Goal: Navigation & Orientation: Understand site structure

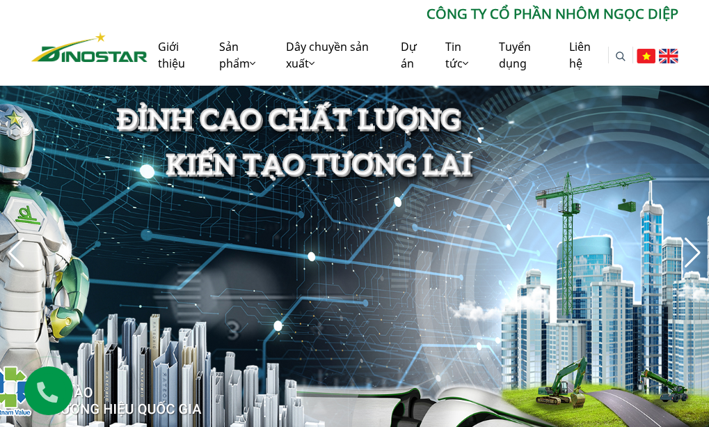
click at [138, 347] on img at bounding box center [76, 387] width 256 height 95
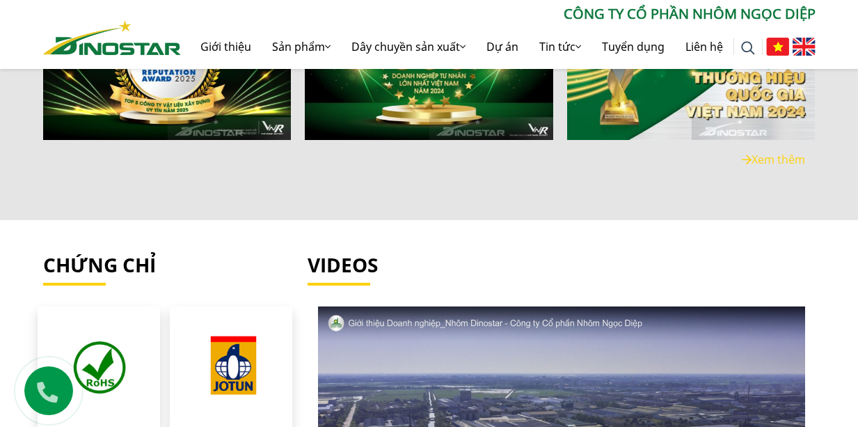
scroll to position [2388, 0]
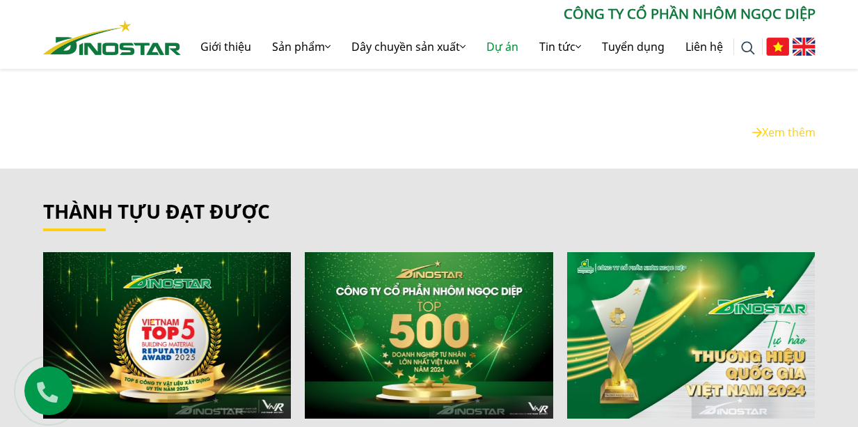
click at [503, 46] on link "Dự án" at bounding box center [502, 46] width 53 height 45
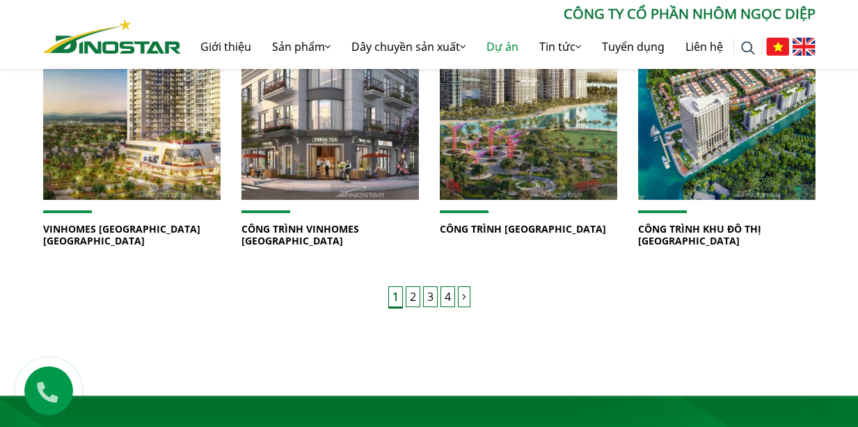
scroll to position [974, 0]
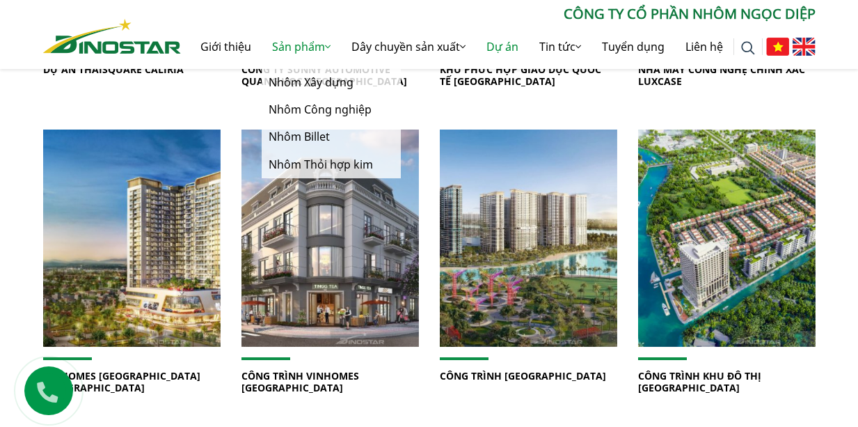
click at [310, 45] on link "Sản phẩm" at bounding box center [301, 46] width 79 height 45
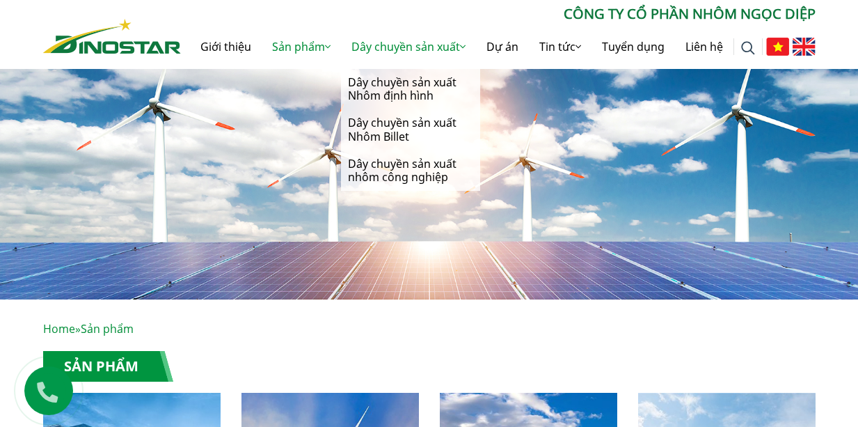
click at [411, 39] on link "Dây chuyền sản xuất" at bounding box center [408, 46] width 135 height 45
